Goal: Check status: Check status

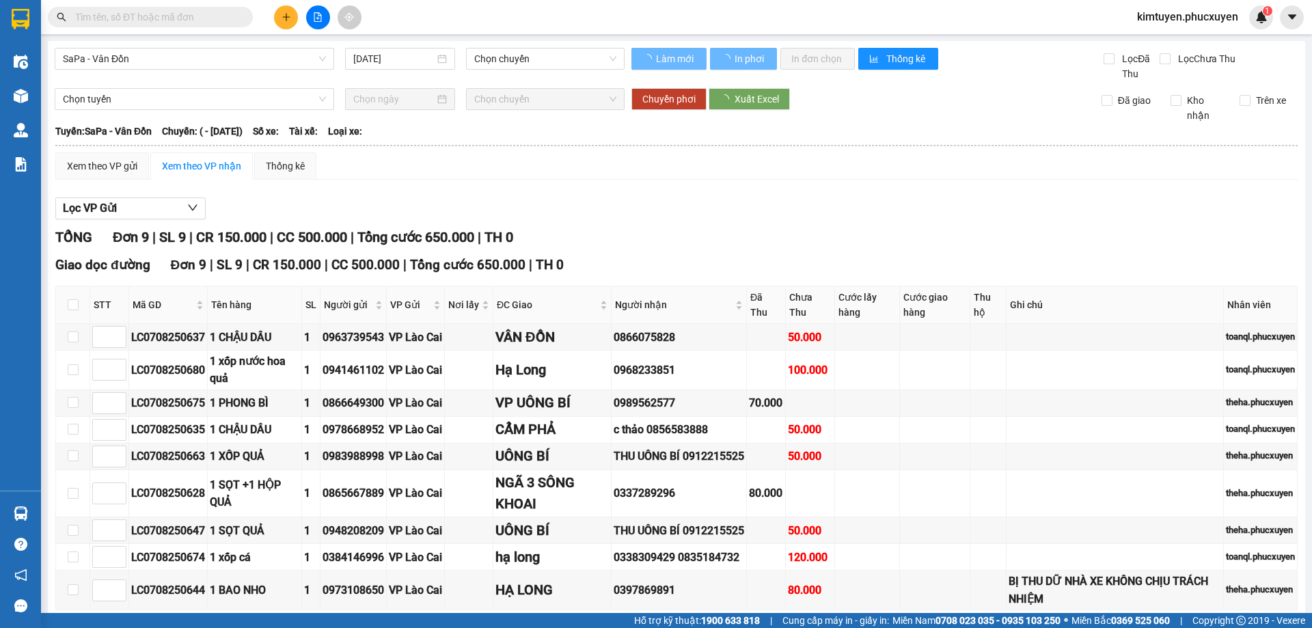
type input "[DATE]"
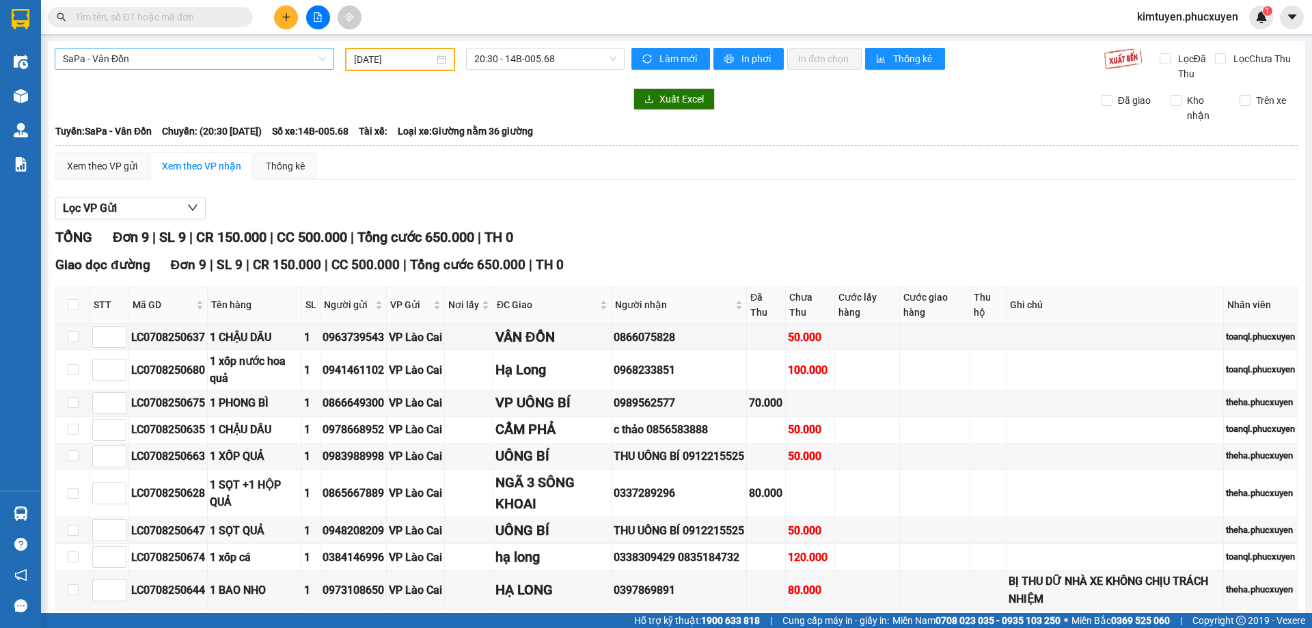
click at [174, 60] on span "SaPa - Vân Đồn" at bounding box center [194, 59] width 263 height 20
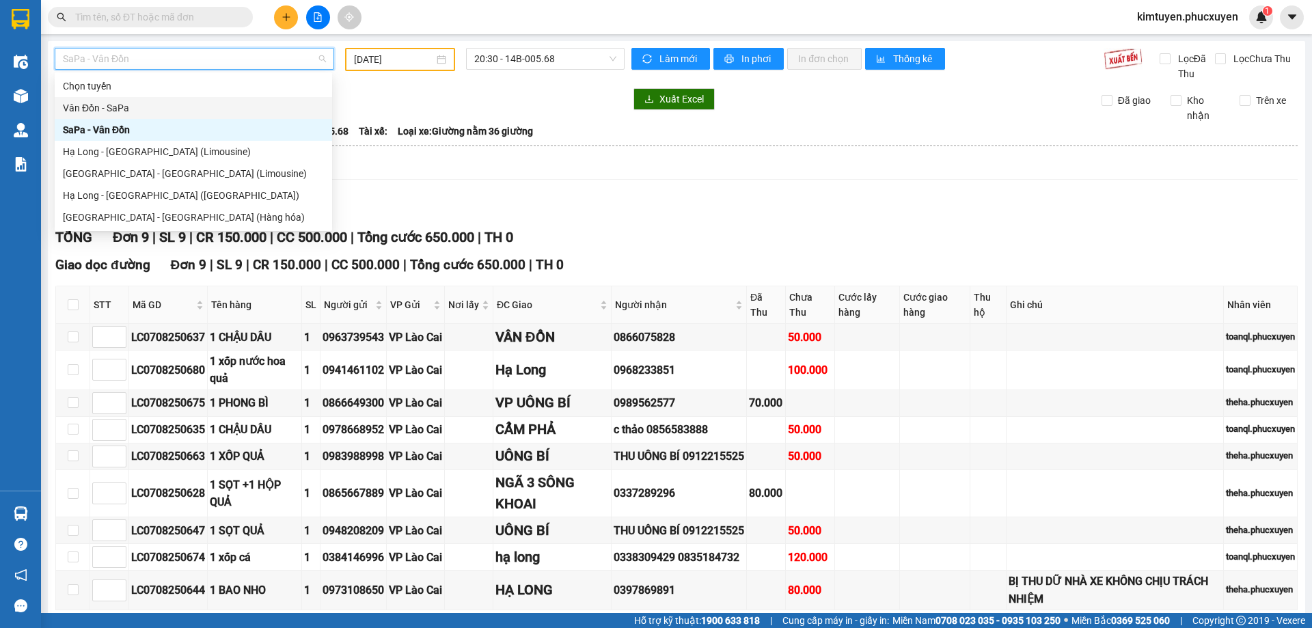
click at [145, 110] on div "Vân Đồn - SaPa" at bounding box center [193, 107] width 261 height 15
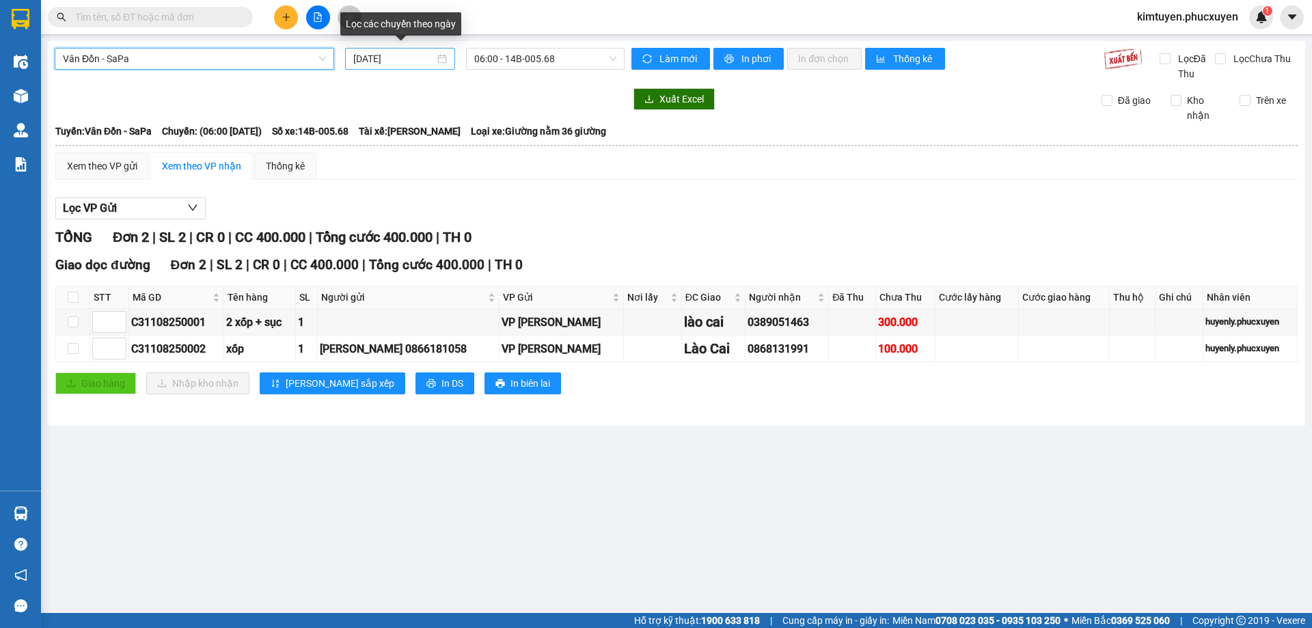
click at [442, 62] on div "[DATE]" at bounding box center [400, 58] width 94 height 15
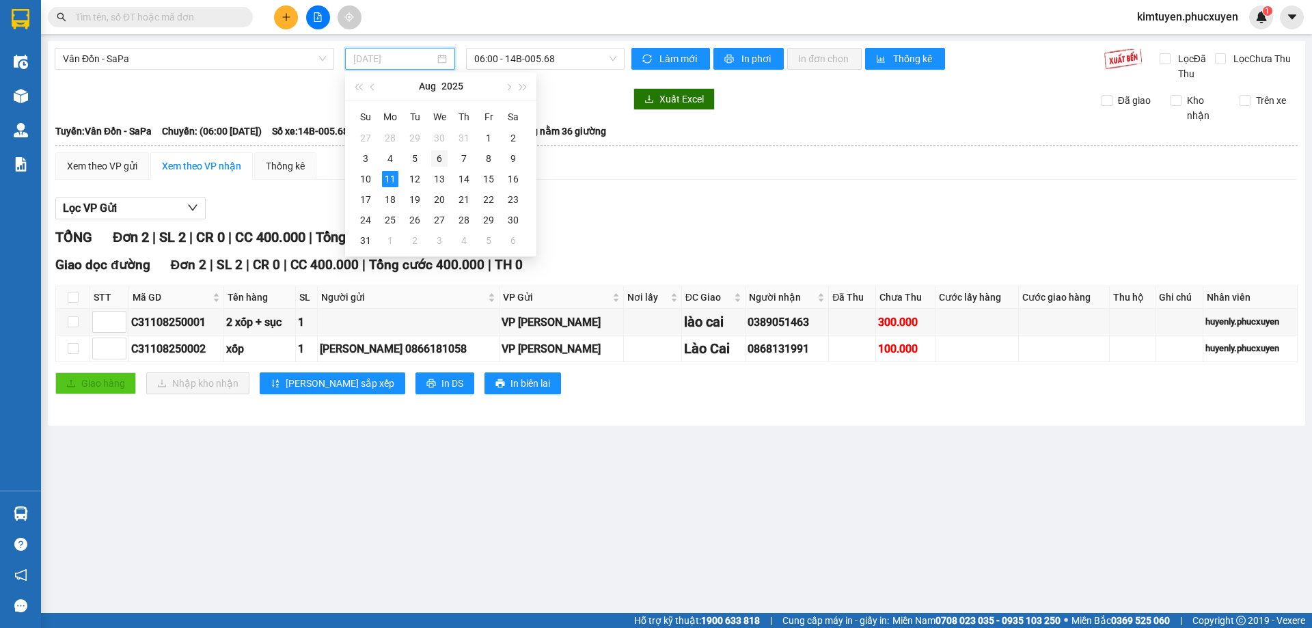
click at [446, 162] on div "6" at bounding box center [439, 158] width 16 height 16
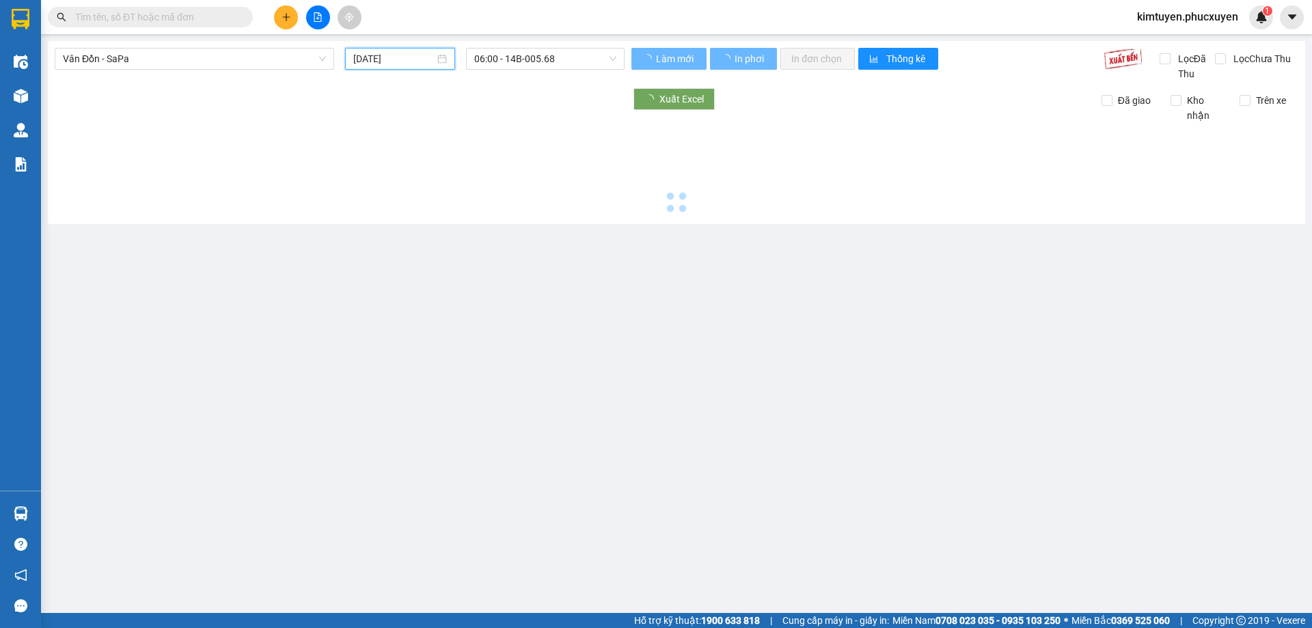
type input "[DATE]"
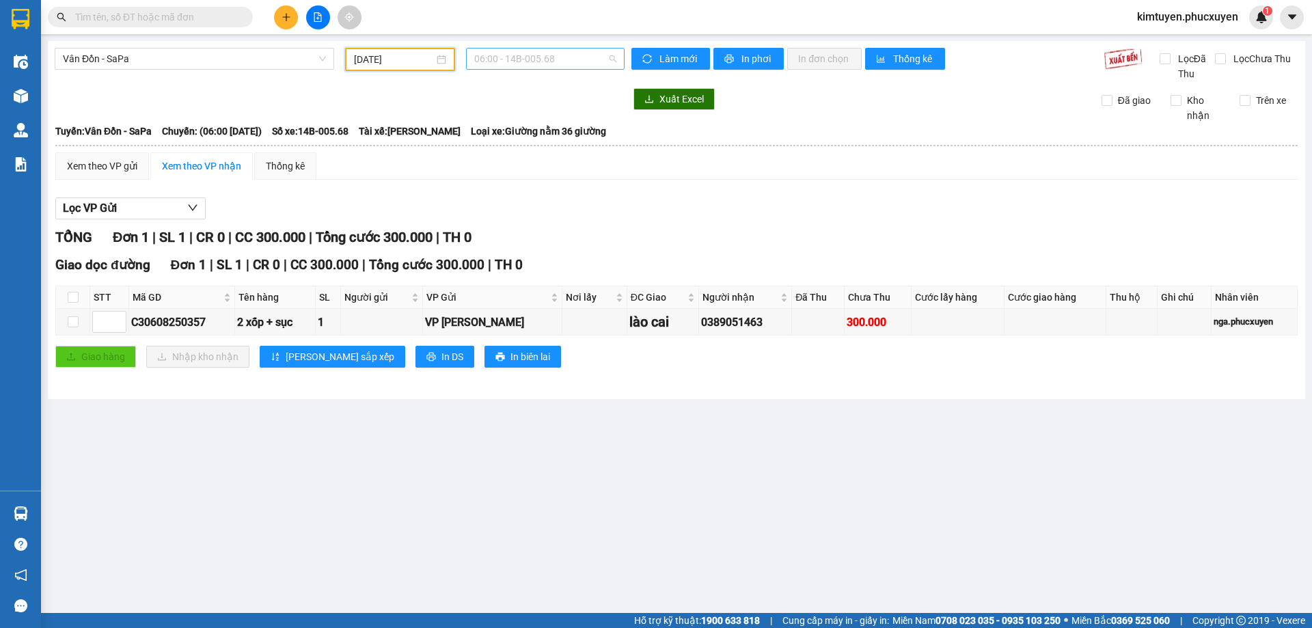
click at [551, 53] on span "06:00 - 14B-005.68" at bounding box center [545, 59] width 142 height 20
click at [530, 126] on div "10:30 - 14F-009.85" at bounding box center [527, 129] width 107 height 15
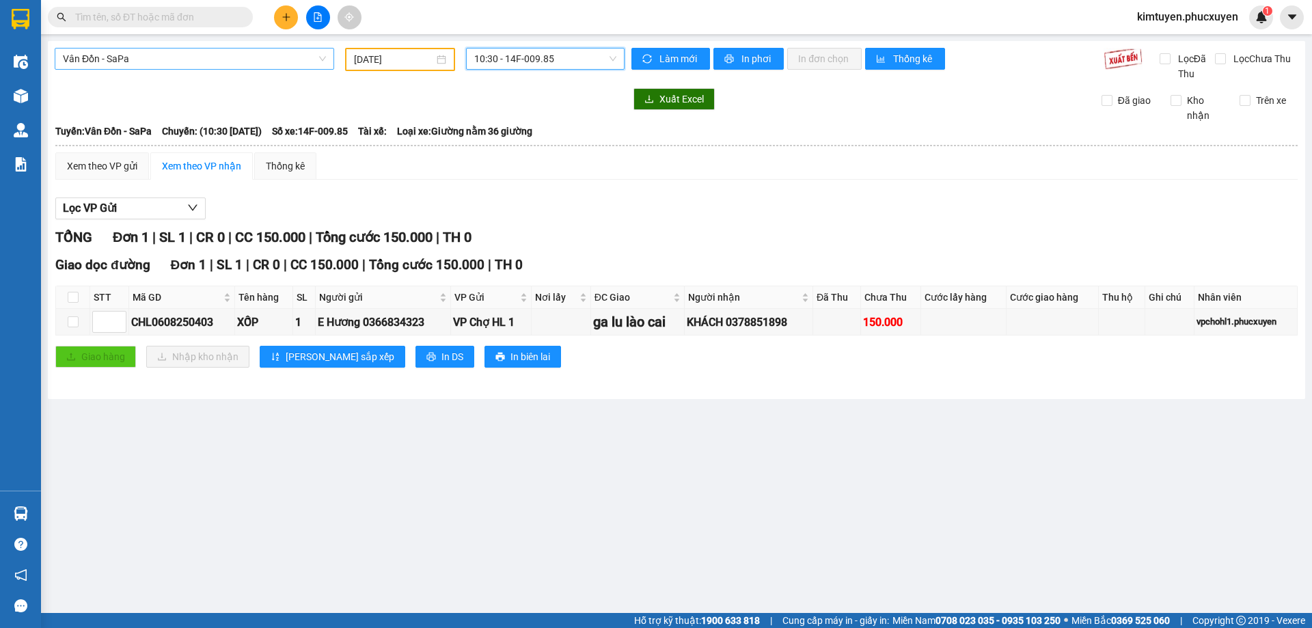
click at [118, 57] on span "Vân Đồn - SaPa" at bounding box center [194, 59] width 263 height 20
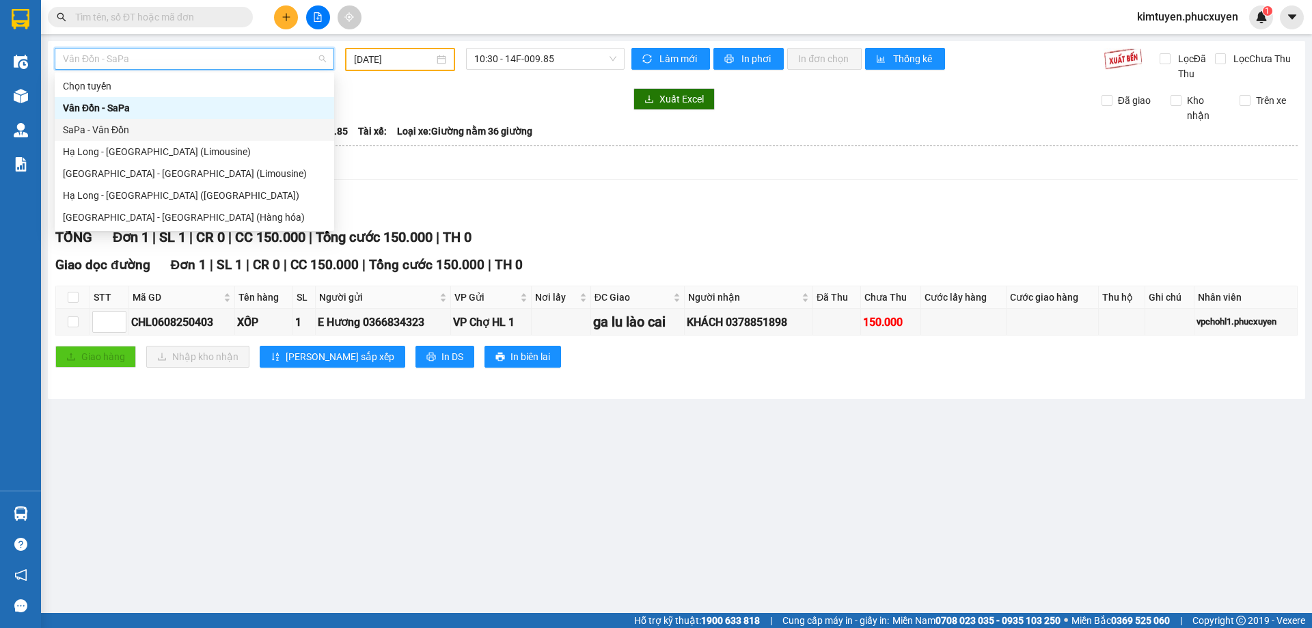
click at [141, 128] on div "SaPa - Vân Đồn" at bounding box center [194, 129] width 263 height 15
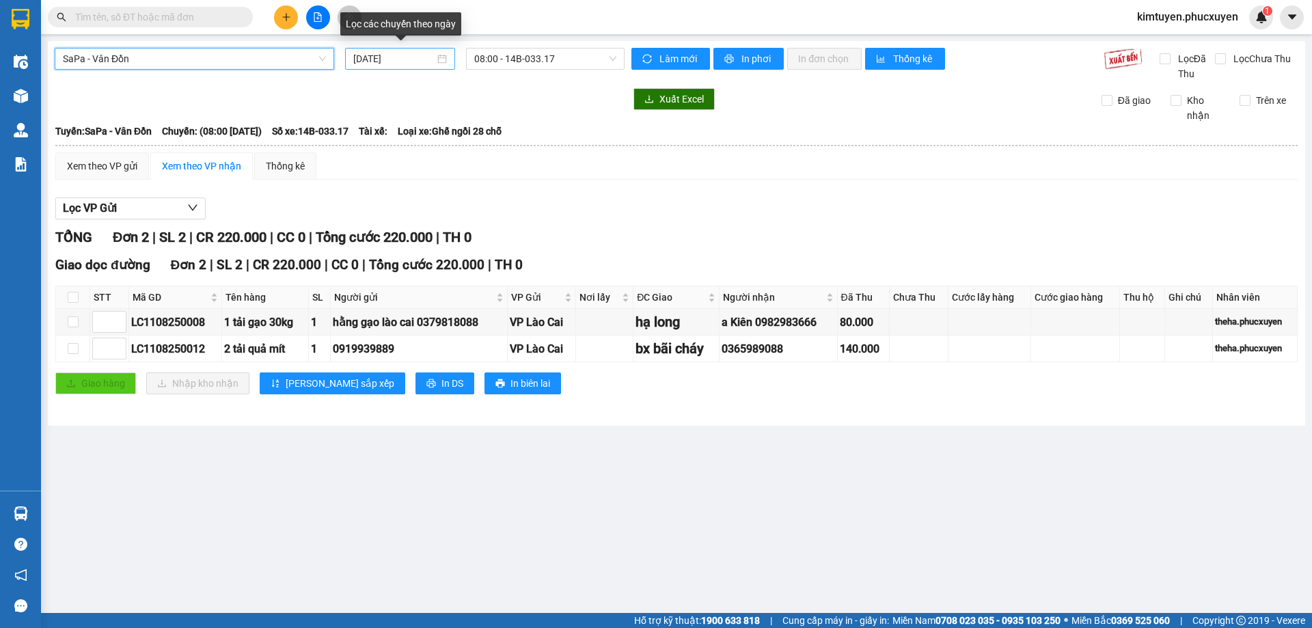
click at [444, 59] on div "[DATE]" at bounding box center [400, 58] width 94 height 15
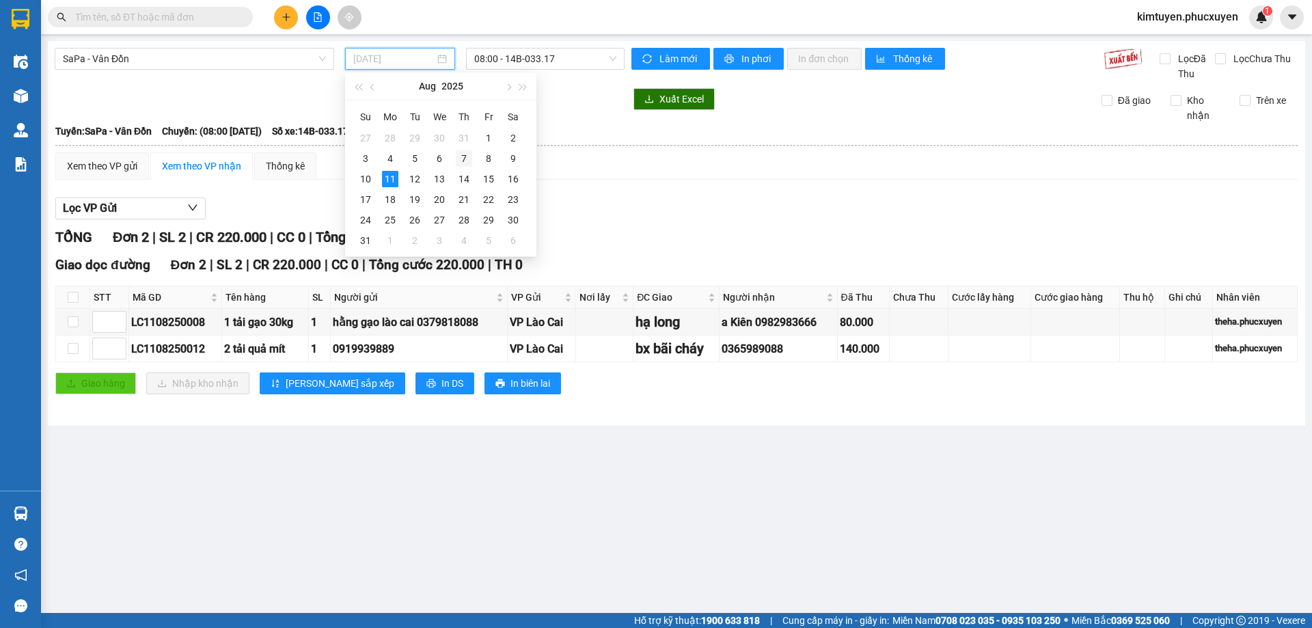
click at [465, 158] on div "7" at bounding box center [464, 158] width 16 height 16
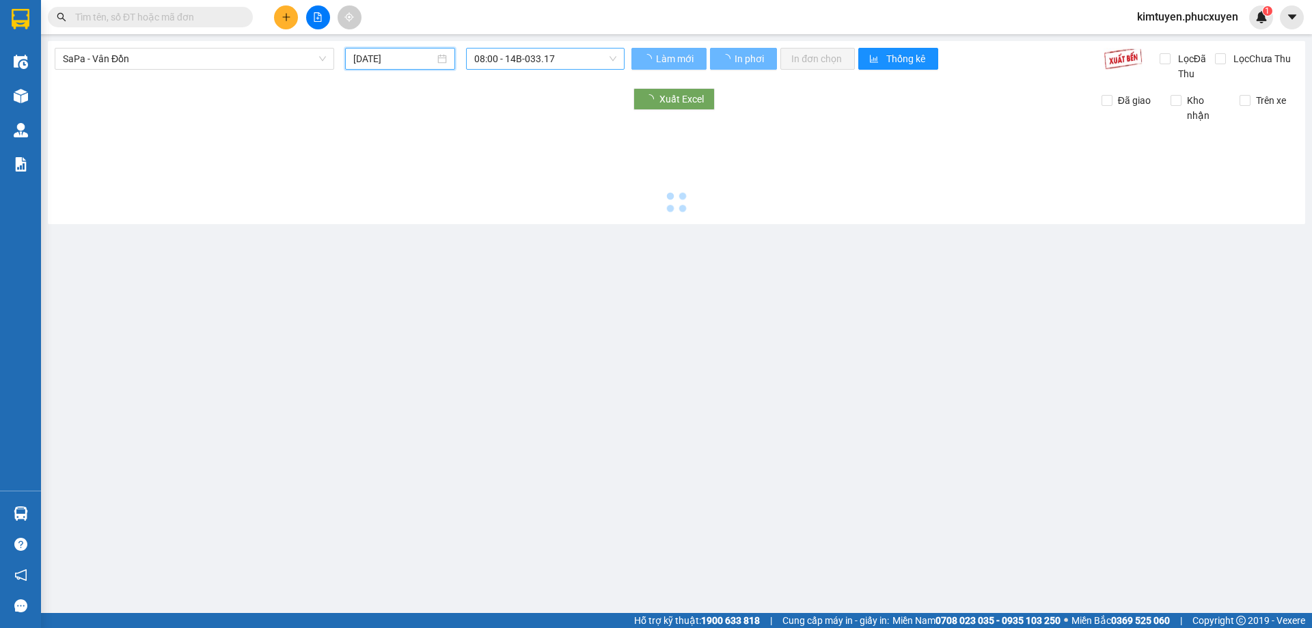
type input "[DATE]"
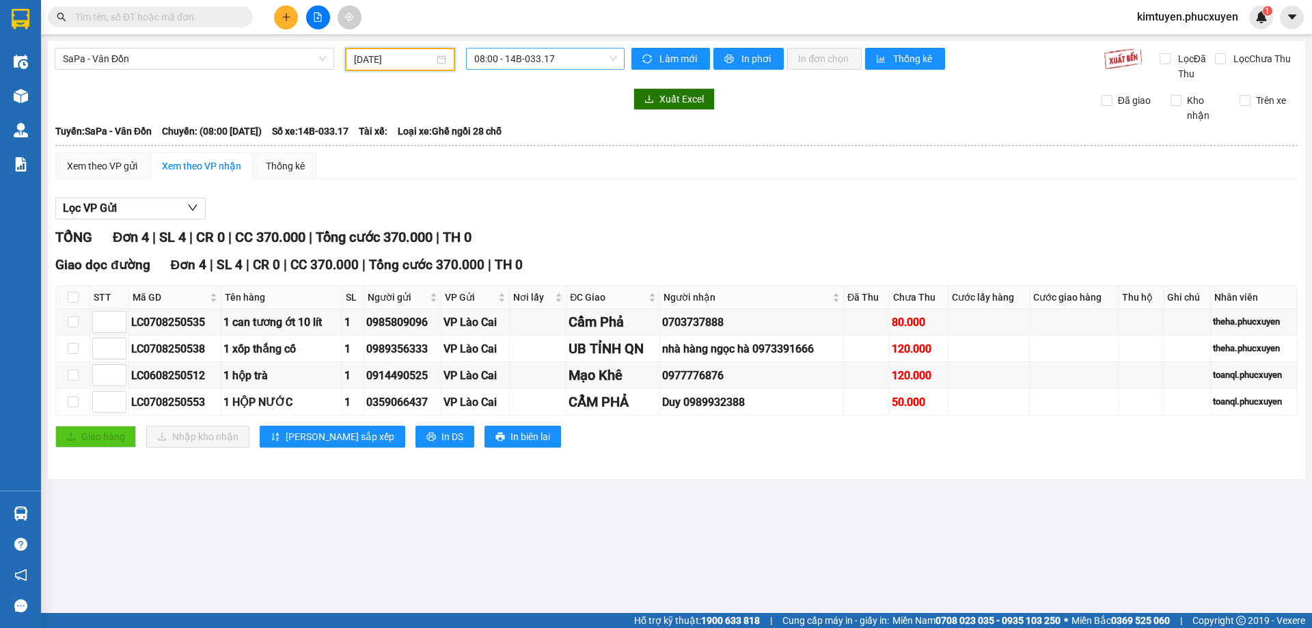
click at [569, 58] on span "08:00 - 14B-033.17" at bounding box center [545, 59] width 142 height 20
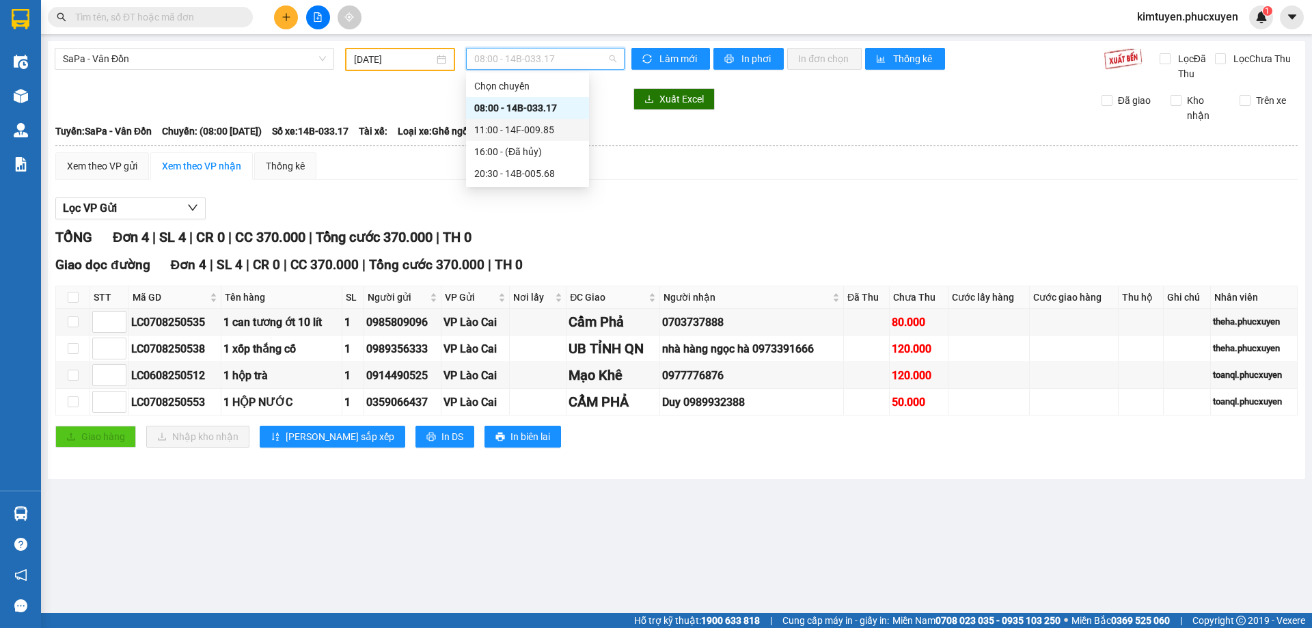
click at [539, 130] on div "11:00 - 14F-009.85" at bounding box center [527, 129] width 107 height 15
